Goal: Task Accomplishment & Management: Manage account settings

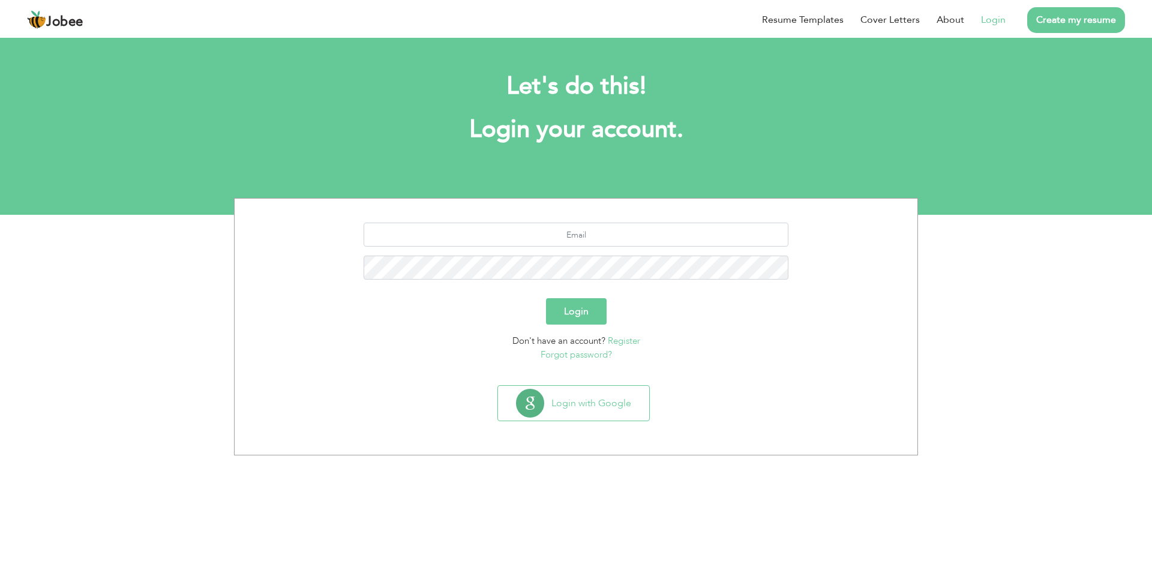
click at [474, 234] on input "text" at bounding box center [576, 235] width 425 height 24
type input "f"
type input "[EMAIL_ADDRESS][DOMAIN_NAME]"
click at [546, 298] on button "Login" at bounding box center [576, 311] width 61 height 26
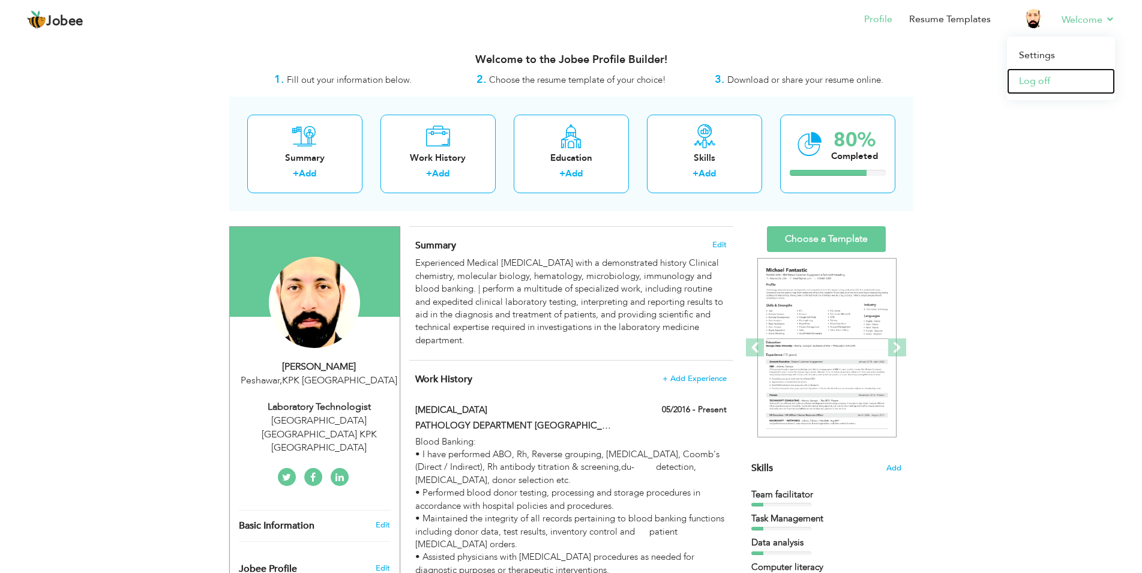
click at [1059, 82] on link "Log off" at bounding box center [1061, 81] width 108 height 26
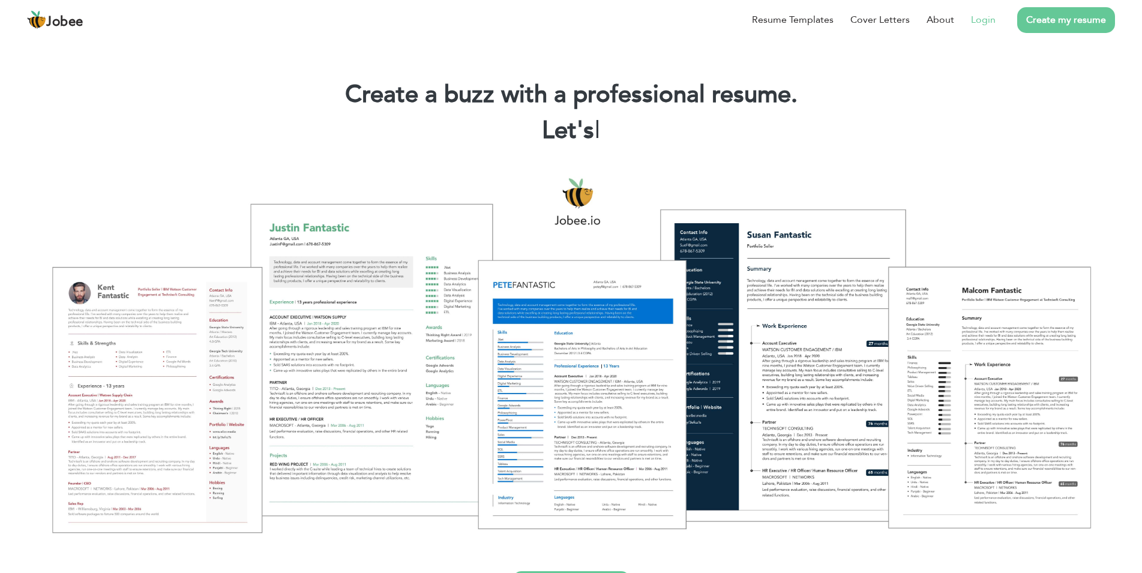
click at [978, 23] on link "Login" at bounding box center [983, 20] width 25 height 14
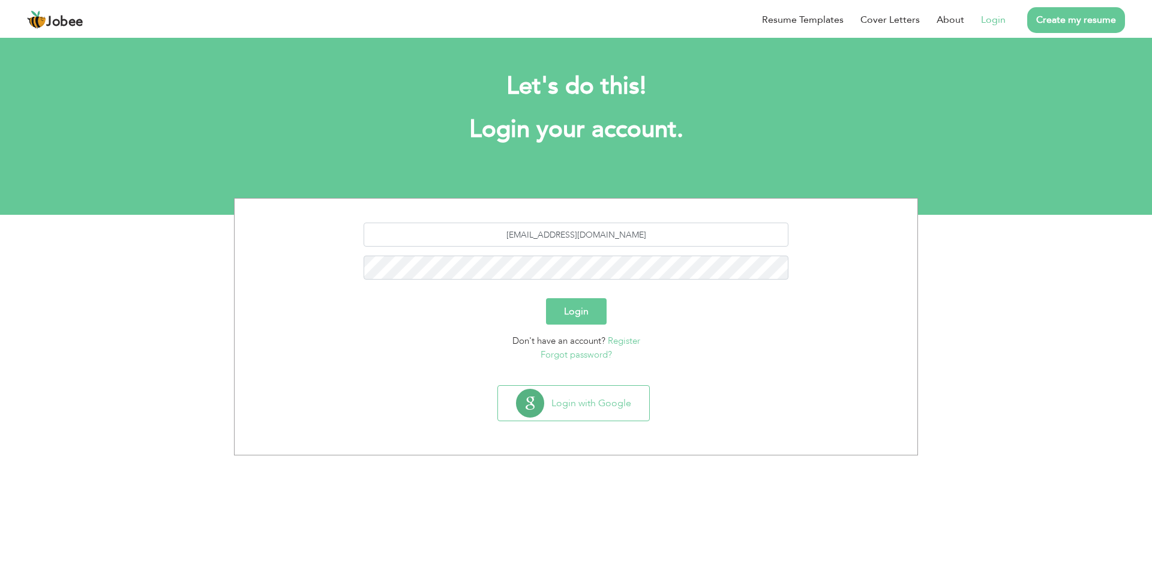
type input "farooqahmad388@gmail.com"
click at [546, 298] on button "Login" at bounding box center [576, 311] width 61 height 26
